Goal: Answer question/provide support: Answer question/provide support

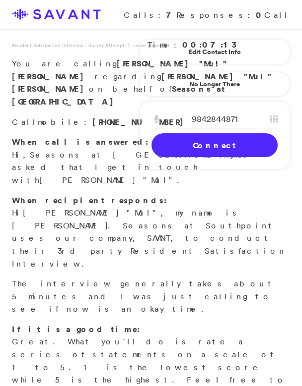
click at [231, 143] on link "Connect" at bounding box center [214, 145] width 126 height 24
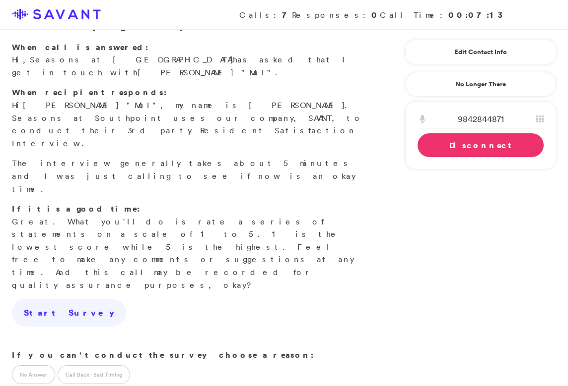
scroll to position [191, 0]
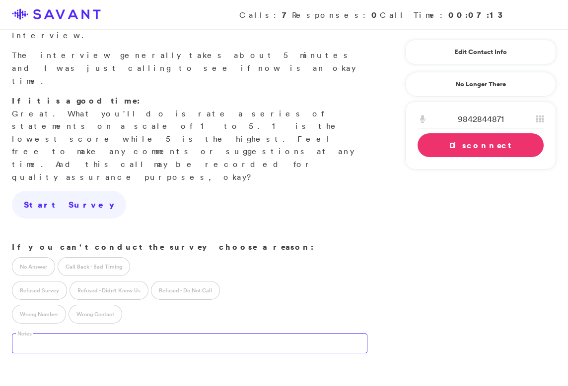
click at [227, 334] on textarea at bounding box center [189, 344] width 355 height 20
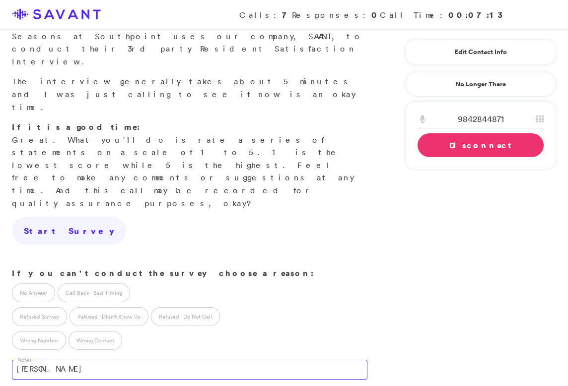
scroll to position [234, 0]
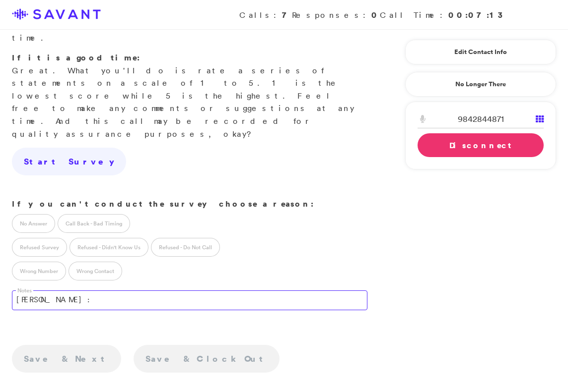
type textarea "[PERSON_NAME]:"
click at [301, 119] on icon at bounding box center [539, 119] width 8 height 8
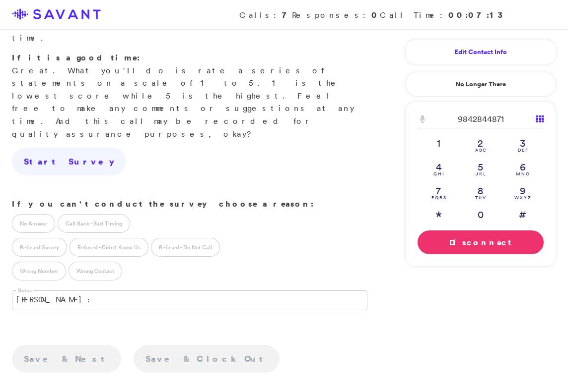
click at [301, 51] on link "Edit Contact Info" at bounding box center [480, 52] width 126 height 16
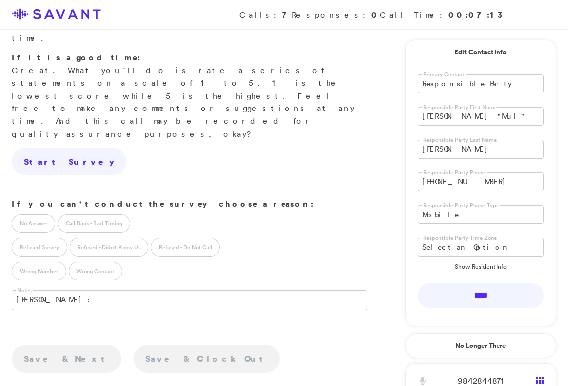
drag, startPoint x: 476, startPoint y: 116, endPoint x: 407, endPoint y: 113, distance: 69.0
click at [301, 113] on div "Responsible Party First Name [PERSON_NAME] "Mul"" at bounding box center [480, 114] width 150 height 33
type input "Candy"
drag, startPoint x: 457, startPoint y: 149, endPoint x: 367, endPoint y: 144, distance: 90.5
click at [301, 144] on div "Resident Satisfaction Interview - Survey Attempt: 1 - ID: 374492 - Leave Voicem…" at bounding box center [284, 133] width 568 height 735
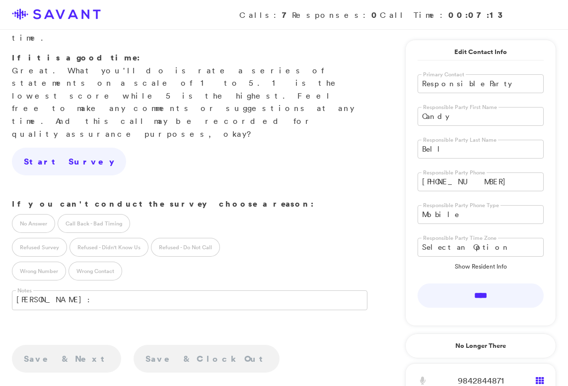
type input "Bell"
drag, startPoint x: 480, startPoint y: 182, endPoint x: 388, endPoint y: 171, distance: 92.9
click at [301, 171] on div "Resident Satisfaction Interview - Survey Attempt: 1 - ID: 374492 - Leave Voicem…" at bounding box center [284, 133] width 568 height 735
drag, startPoint x: 106, startPoint y: 188, endPoint x: -2, endPoint y: 183, distance: 107.8
click at [0, 183] on html "Calls: 7 Responses: 0 Call Time: 00:07:13 Resident Satisfaction Interview - Sur…" at bounding box center [284, 133] width 568 height 735
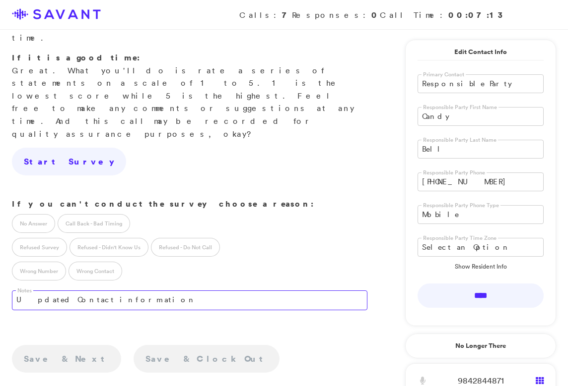
type textarea "Updated Contact information"
drag, startPoint x: 477, startPoint y: 181, endPoint x: 443, endPoint y: 183, distance: 34.3
click at [301, 183] on input "[PHONE_NUMBER]" at bounding box center [480, 182] width 126 height 19
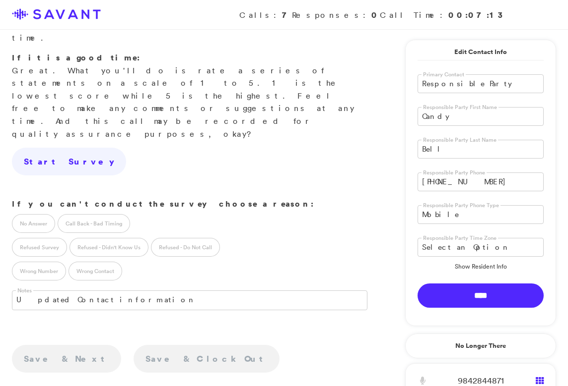
type input "[PHONE_NUMBER]"
click at [301, 301] on input "****" at bounding box center [480, 296] width 126 height 24
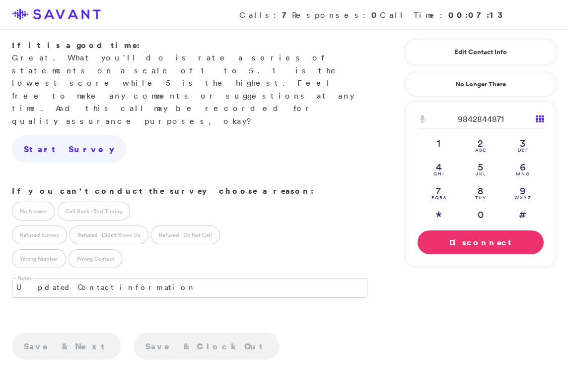
scroll to position [221, 0]
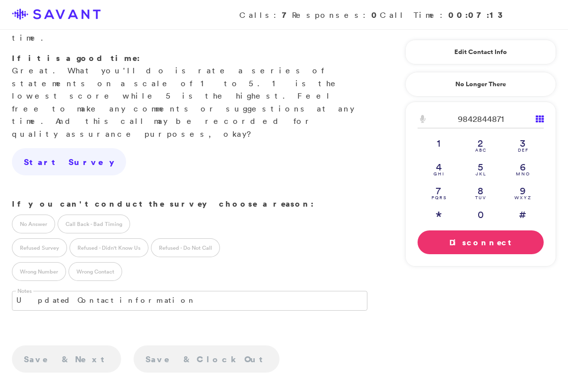
click at [301, 246] on link "Disconnect" at bounding box center [480, 243] width 126 height 24
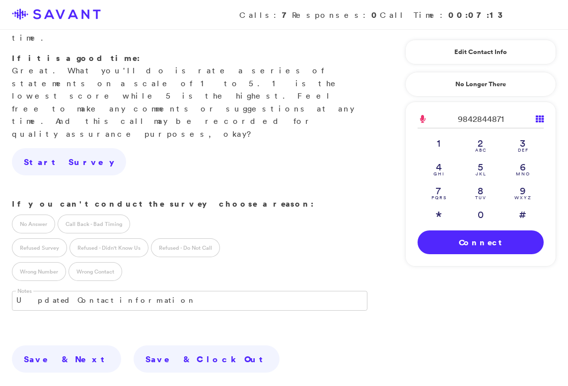
drag, startPoint x: 505, startPoint y: 121, endPoint x: 429, endPoint y: 115, distance: 76.1
click at [301, 115] on form "9842844871" at bounding box center [480, 119] width 126 height 18
click at [301, 61] on div "Edit Contact Info Recipient Id ****** Primary Contact Responsible Party Residen…" at bounding box center [480, 52] width 151 height 25
click at [301, 55] on link "Edit Contact Info" at bounding box center [480, 52] width 126 height 16
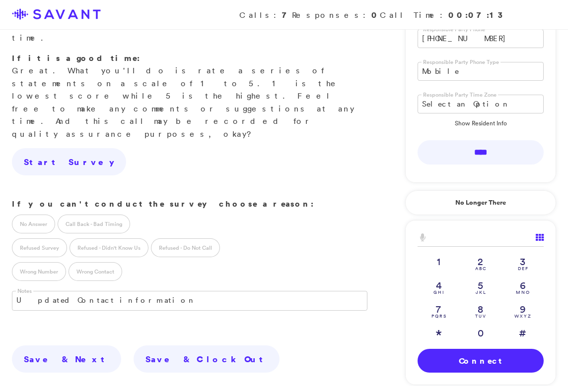
scroll to position [148, 0]
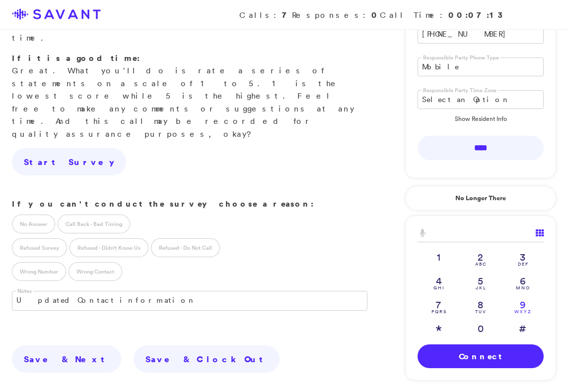
click at [301, 304] on link "9 W X Y Z" at bounding box center [522, 307] width 42 height 24
click at [301, 257] on link "1" at bounding box center [438, 260] width 42 height 24
click at [301, 310] on span "W X Y Z" at bounding box center [522, 312] width 42 height 4
click at [301, 311] on span "W X Y Z" at bounding box center [522, 312] width 42 height 4
click at [301, 282] on link "4 G H I" at bounding box center [438, 283] width 42 height 24
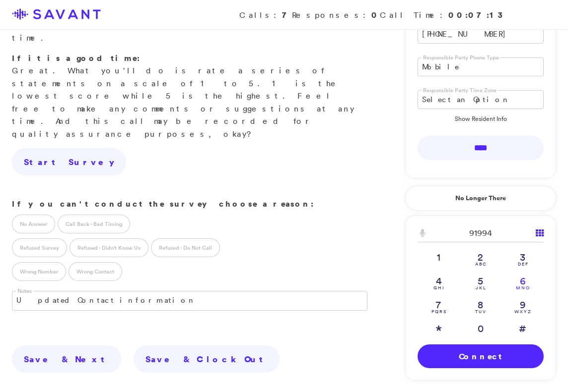
click at [301, 281] on link "6 M N O" at bounding box center [522, 283] width 42 height 24
click at [301, 275] on link "5 J K L" at bounding box center [480, 283] width 42 height 24
click at [301, 298] on link "9 W X Y Z" at bounding box center [522, 307] width 42 height 24
click at [301, 299] on link "7 P Q R S" at bounding box center [438, 307] width 42 height 24
click at [301, 254] on link "1" at bounding box center [438, 260] width 42 height 24
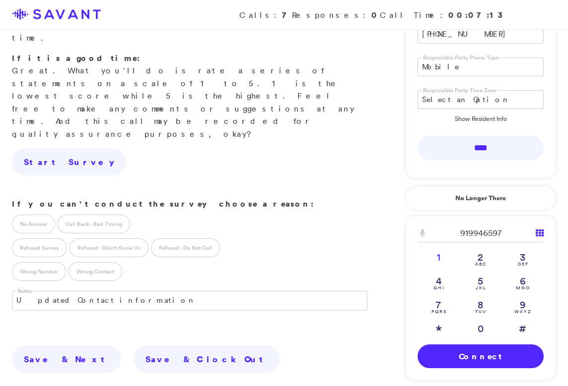
type input "9199465971"
click at [301, 358] on link "Connect" at bounding box center [480, 357] width 126 height 24
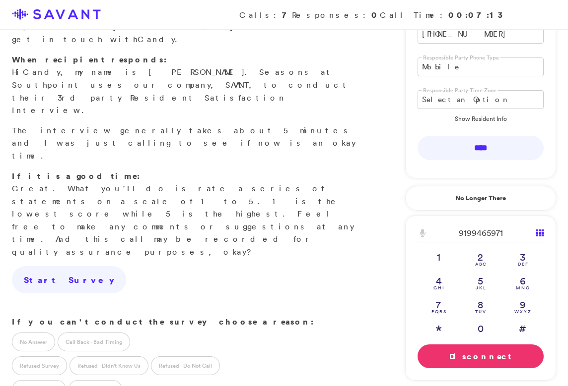
scroll to position [181, 0]
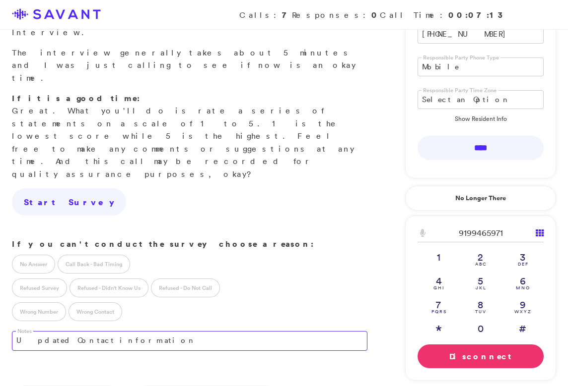
drag, startPoint x: 124, startPoint y: 234, endPoint x: -2, endPoint y: 228, distance: 126.2
click at [0, 228] on html "Calls: 7 Responses: 0 Call Time: 00:07:13 Resident Satisfaction Interview - Sur…" at bounding box center [284, 180] width 568 height 722
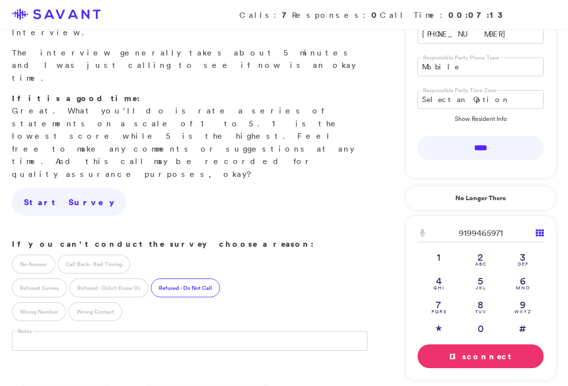
click at [192, 279] on label "Refused - Do Not Call" at bounding box center [185, 288] width 69 height 19
click at [301, 356] on link "Disconnect" at bounding box center [480, 357] width 126 height 24
